Goal: Transaction & Acquisition: Purchase product/service

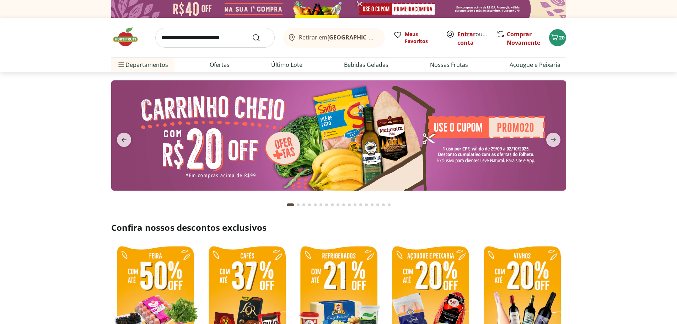
click at [468, 33] on link "Entrar" at bounding box center [467, 34] width 18 height 8
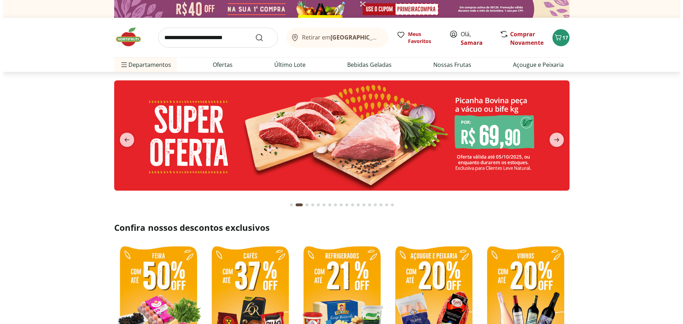
scroll to position [36, 0]
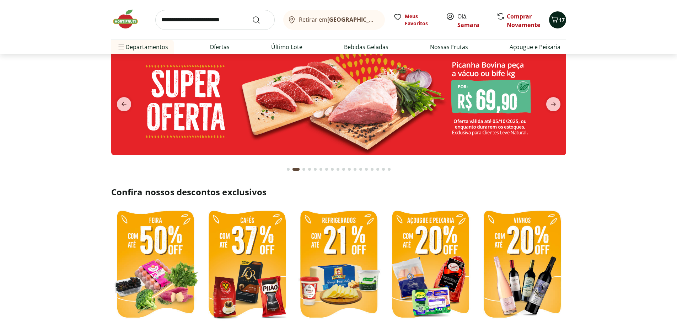
click at [556, 19] on icon "Carrinho" at bounding box center [555, 19] width 9 height 9
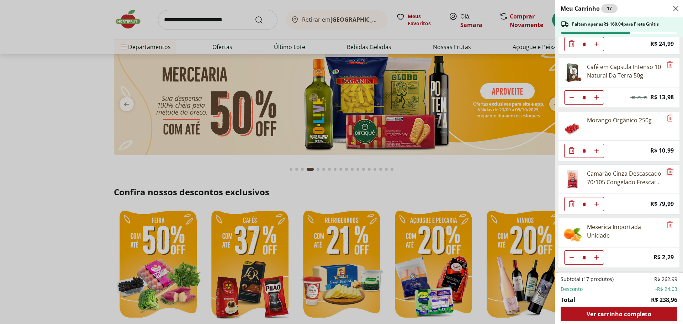
click at [665, 168] on icon "Remove" at bounding box center [669, 171] width 9 height 9
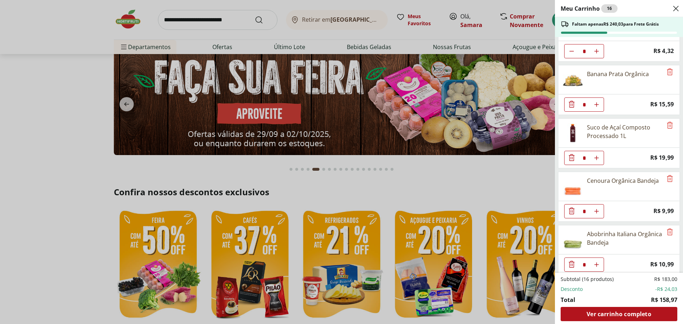
scroll to position [284, 0]
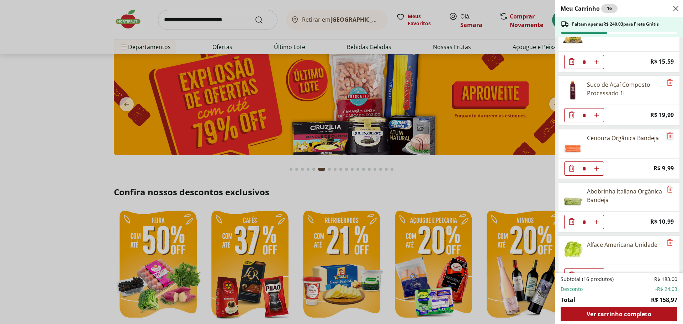
click at [667, 139] on icon "Remove" at bounding box center [670, 135] width 6 height 7
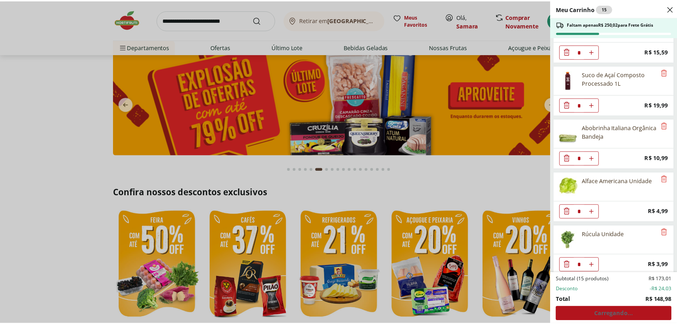
scroll to position [300, 0]
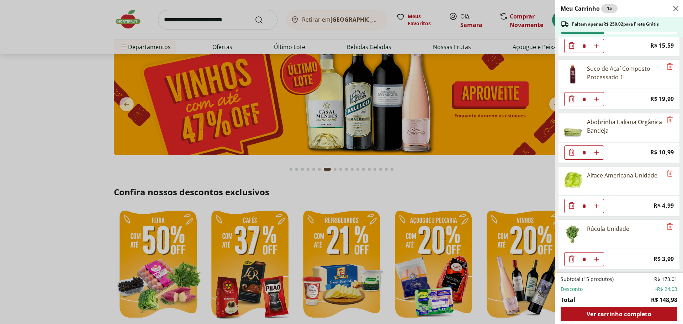
click at [452, 176] on div "Meu Carrinho 15 Faltam apenas R$ 250,02 para Frete Grátis Queijo Mozarella de B…" at bounding box center [341, 162] width 683 height 324
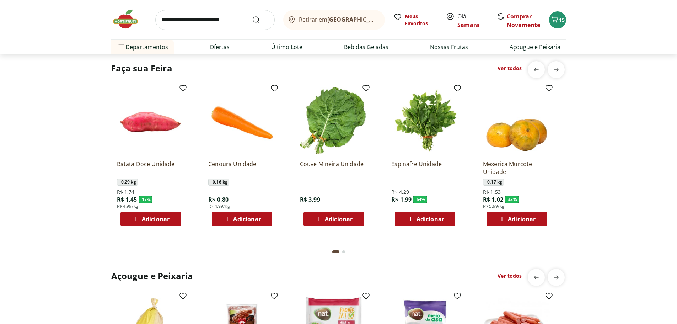
scroll to position [782, 0]
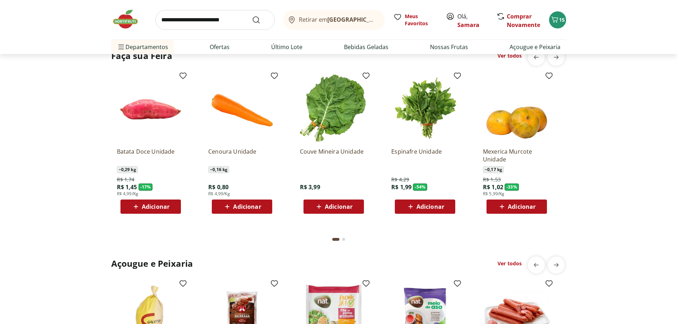
click at [200, 22] on input "search" at bounding box center [214, 20] width 119 height 20
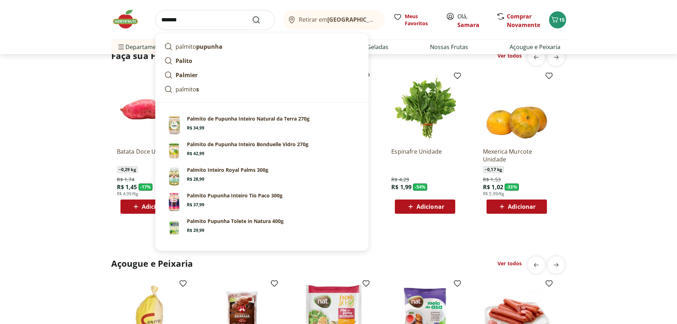
type input "*******"
click at [256, 16] on icon "Submit Search" at bounding box center [256, 20] width 9 height 9
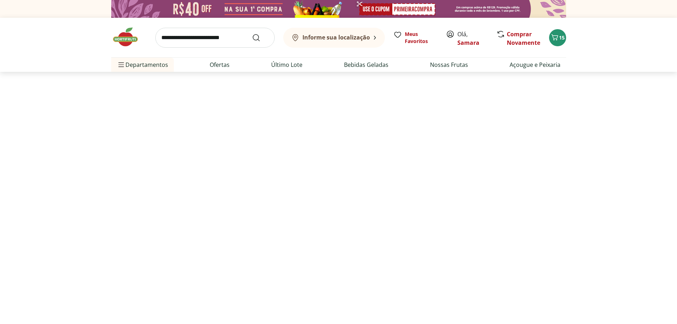
select select "**********"
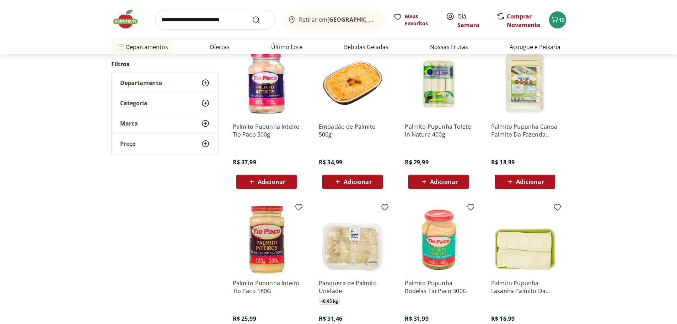
scroll to position [320, 0]
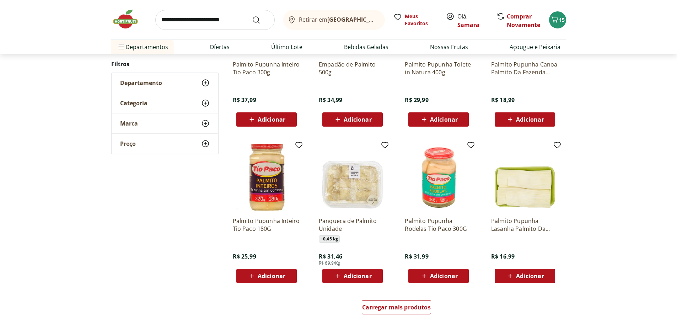
click at [430, 279] on span "Adicionar" at bounding box center [439, 276] width 38 height 9
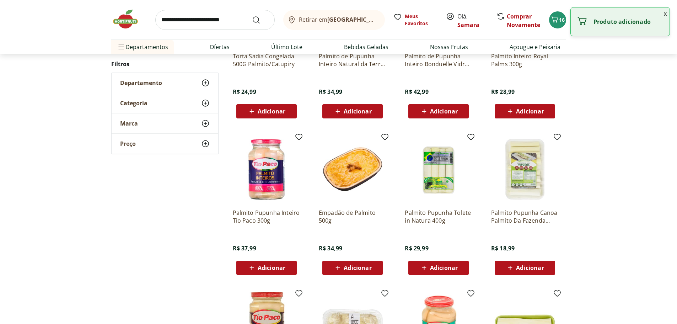
scroll to position [0, 0]
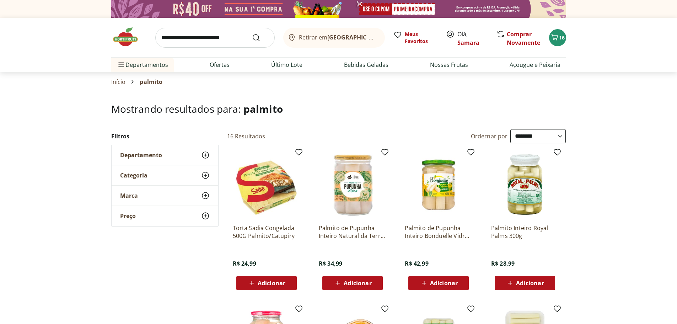
click at [124, 36] on img at bounding box center [129, 36] width 36 height 21
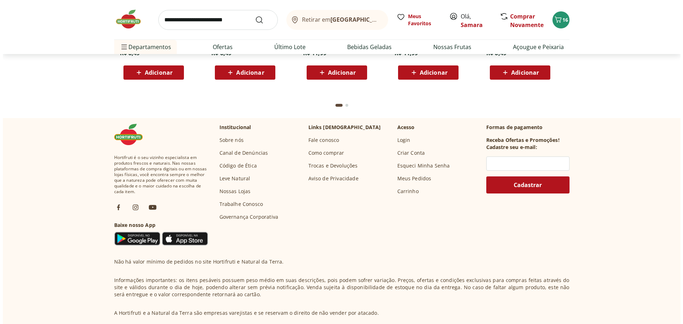
scroll to position [2062, 0]
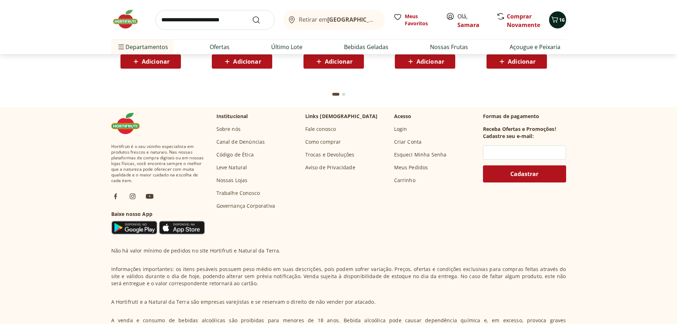
click at [562, 16] on span "16" at bounding box center [562, 19] width 6 height 7
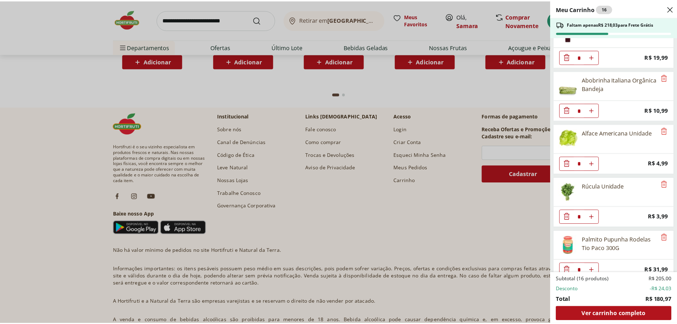
scroll to position [354, 0]
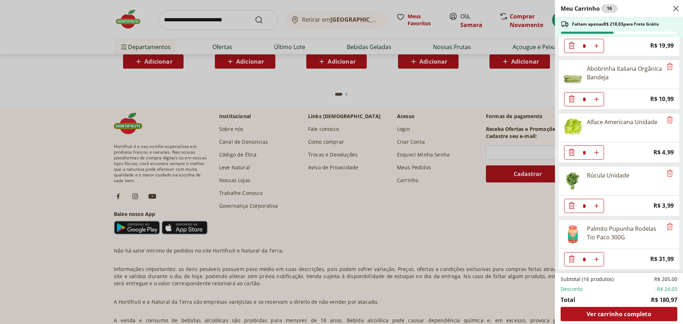
click at [357, 86] on div "Meu Carrinho 16 Faltam apenas R$ 218,03 para Frete Grátis Queijo Mozarella de B…" at bounding box center [341, 162] width 683 height 324
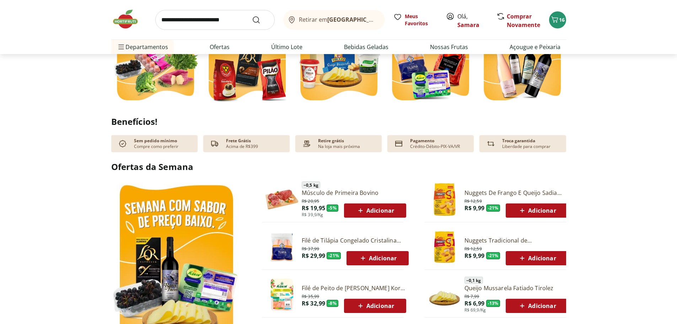
scroll to position [59, 0]
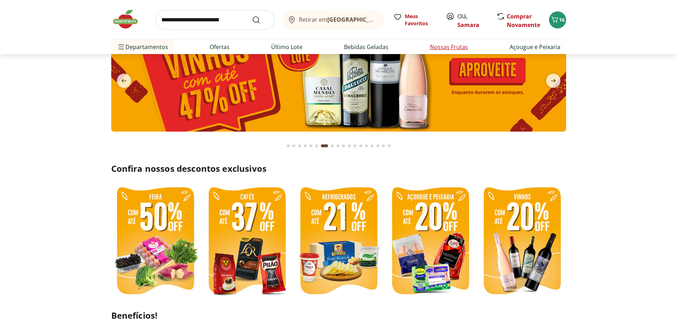
click at [438, 44] on link "Nossas Frutas" at bounding box center [449, 47] width 38 height 9
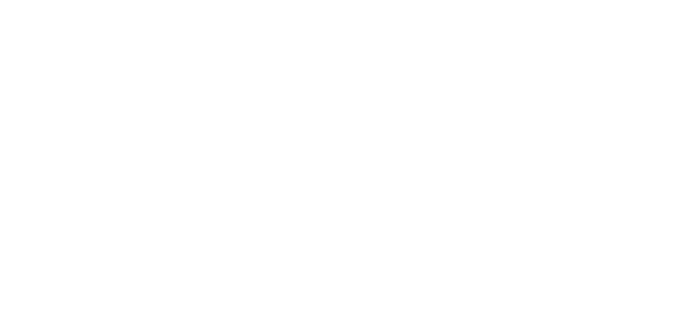
select select "**********"
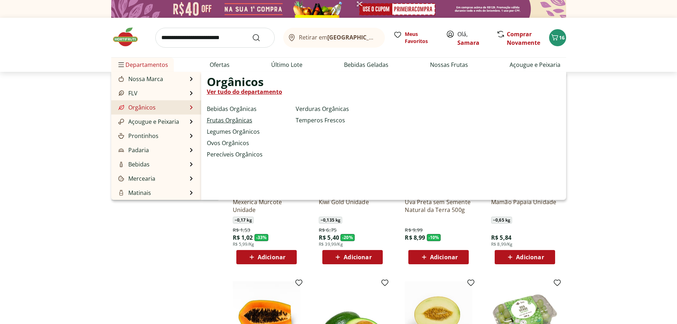
click at [227, 121] on link "Frutas Orgânicas" at bounding box center [230, 120] width 46 height 9
select select "**********"
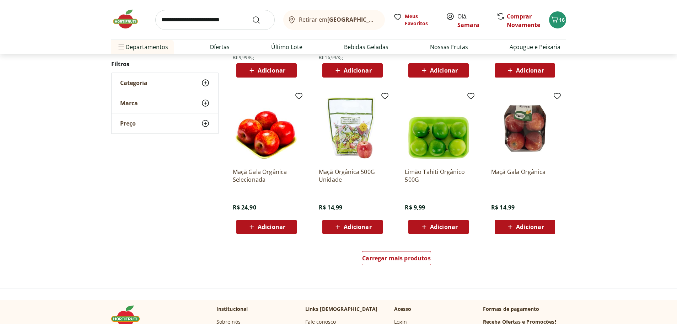
scroll to position [356, 0]
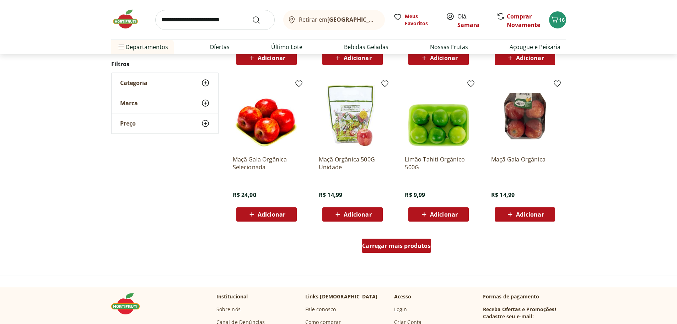
click at [404, 249] on span "Carregar mais produtos" at bounding box center [396, 246] width 69 height 6
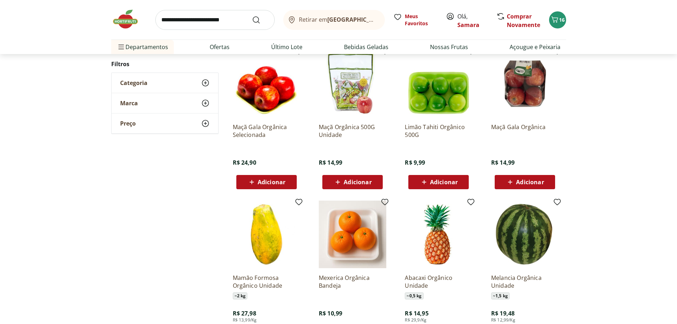
scroll to position [462, 0]
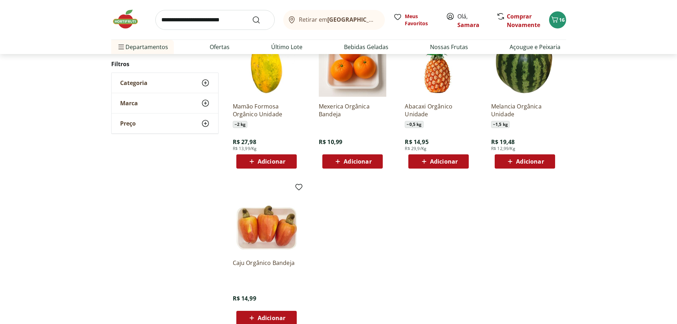
scroll to position [43, 0]
